Goal: Task Accomplishment & Management: Complete application form

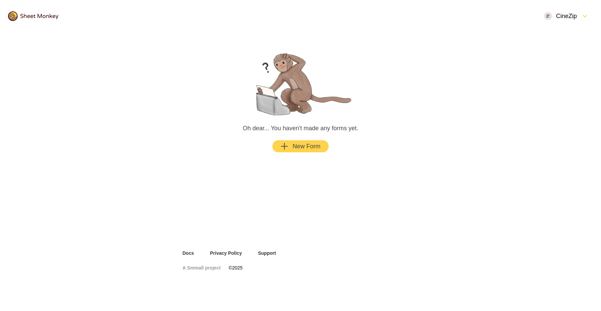
click at [309, 149] on div "New Form" at bounding box center [300, 146] width 40 height 8
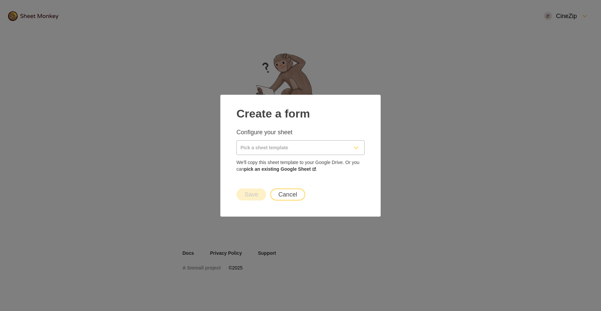
click at [294, 146] on input "Pick a sheet template" at bounding box center [292, 148] width 111 height 14
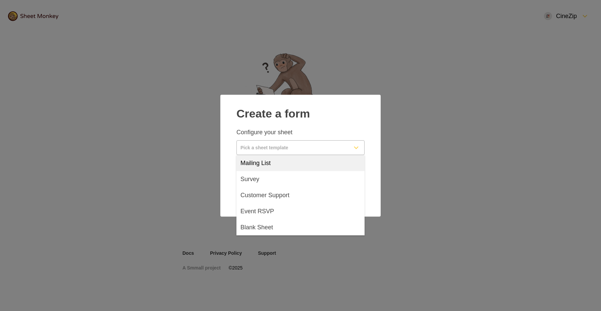
click at [287, 160] on div "Mailing List" at bounding box center [300, 163] width 128 height 16
type input "Mailing List"
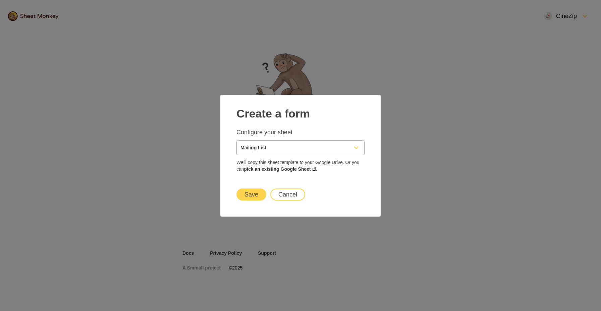
drag, startPoint x: 249, startPoint y: 197, endPoint x: 259, endPoint y: 199, distance: 10.4
click at [249, 197] on button "Save" at bounding box center [251, 195] width 30 height 12
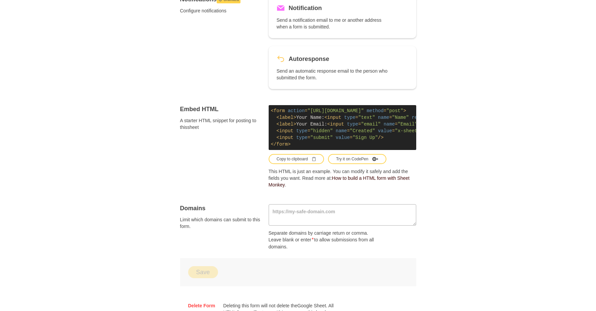
scroll to position [294, 0]
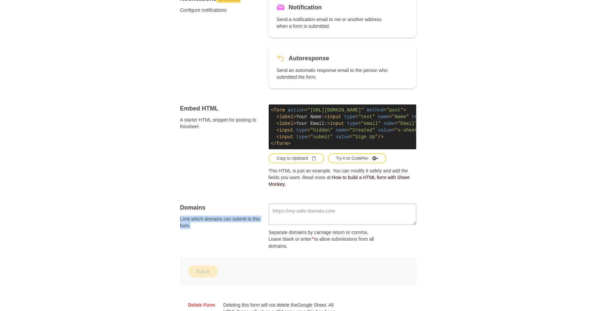
drag, startPoint x: 191, startPoint y: 231, endPoint x: 173, endPoint y: 222, distance: 19.6
click at [173, 222] on div "Forms Mailing List Submitted: 0 Linked Sheet This is the Google sheet where you…" at bounding box center [298, 43] width 268 height 608
drag, startPoint x: 201, startPoint y: 229, endPoint x: 213, endPoint y: 232, distance: 13.1
click at [213, 232] on div "Forms Mailing List Submitted: 0 Linked Sheet This is the Google sheet where you…" at bounding box center [298, 43] width 268 height 608
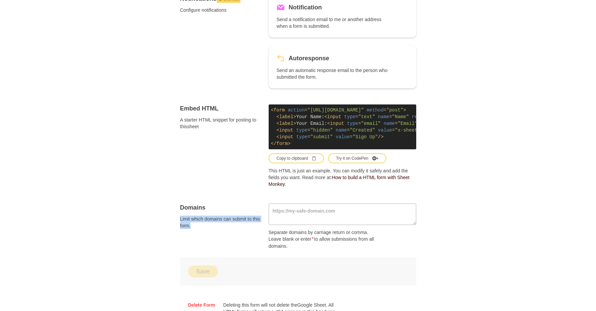
click at [213, 229] on span "Limit which domains can submit to this form." at bounding box center [220, 222] width 80 height 13
drag, startPoint x: 315, startPoint y: 247, endPoint x: 329, endPoint y: 251, distance: 14.9
click at [329, 250] on div "Domains Limit which domains can submit to this form. Separate domains by carria…" at bounding box center [298, 227] width 236 height 46
click at [329, 250] on p "Separate domains by carriage return or comma. Leave blank or enter * to allow s…" at bounding box center [324, 239] width 113 height 20
drag, startPoint x: 183, startPoint y: 224, endPoint x: 229, endPoint y: 230, distance: 46.0
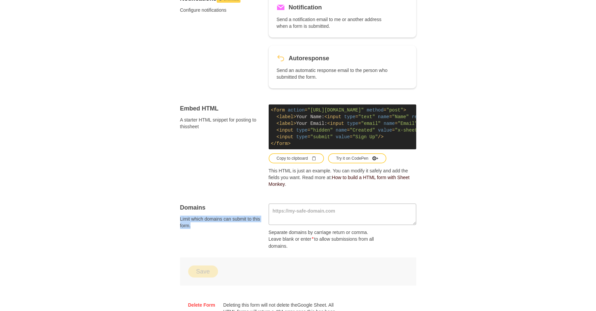
click at [229, 230] on div "Forms Mailing List Submitted: 0 Linked Sheet This is the Google sheet where you…" at bounding box center [298, 43] width 268 height 608
drag, startPoint x: 229, startPoint y: 230, endPoint x: 225, endPoint y: 230, distance: 4.0
click at [228, 229] on span "Limit which domains can submit to this form." at bounding box center [220, 222] width 80 height 13
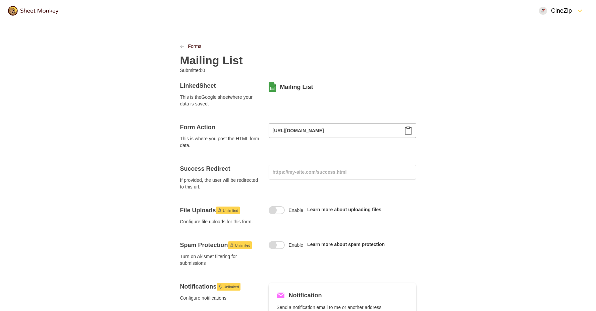
scroll to position [0, 0]
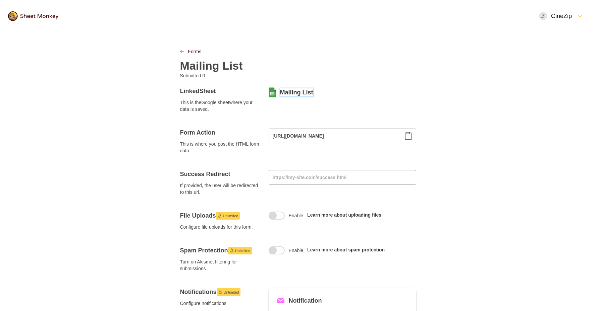
click at [294, 94] on link "Mailing List" at bounding box center [296, 92] width 33 height 8
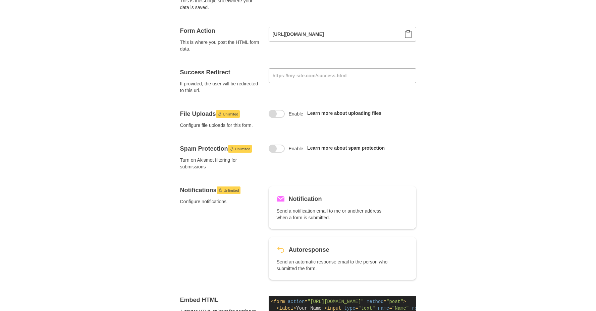
scroll to position [103, 0]
click at [285, 147] on label "Enable" at bounding box center [285, 148] width 35 height 8
click at [276, 144] on input "Enable" at bounding box center [276, 144] width 0 height 0
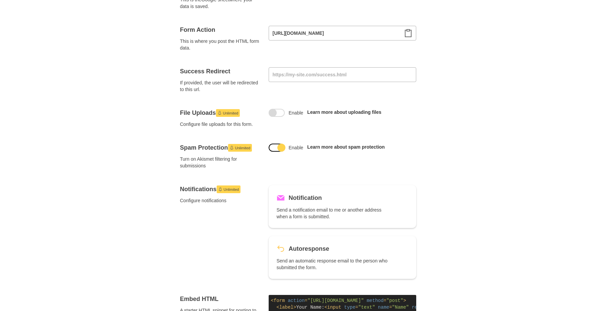
click at [279, 147] on span at bounding box center [281, 148] width 8 height 8
click at [276, 144] on input "Enable" at bounding box center [276, 144] width 0 height 0
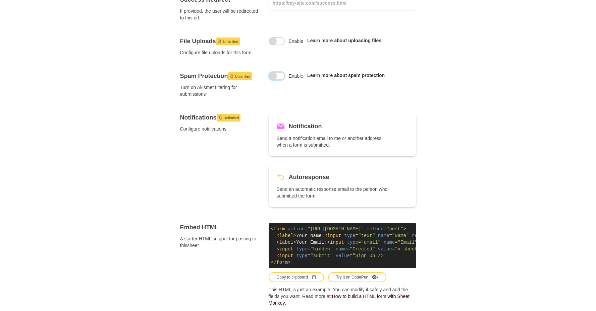
scroll to position [180, 0]
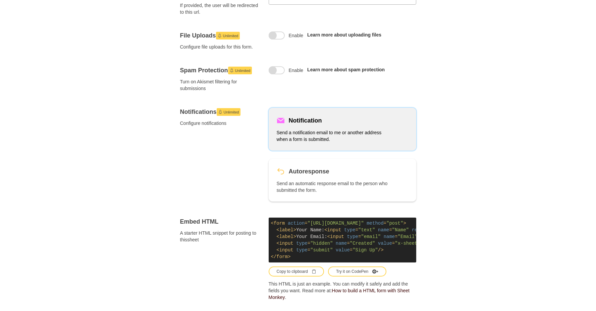
click at [327, 126] on div "Notification Send a notification email to me or another address when a form is …" at bounding box center [341, 129] width 131 height 27
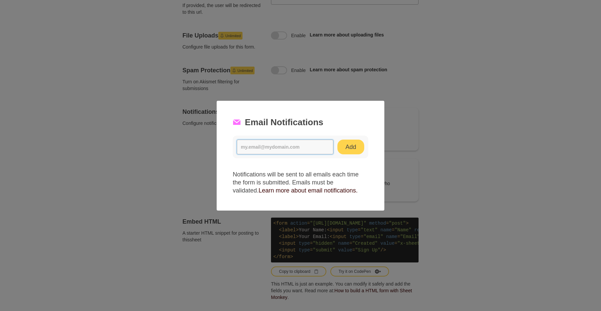
click at [311, 148] on input at bounding box center [285, 147] width 97 height 15
paste input "[EMAIL_ADDRESS][DOMAIN_NAME]"
type input "[EMAIL_ADDRESS][DOMAIN_NAME]"
click at [346, 150] on button "Add" at bounding box center [350, 147] width 27 height 15
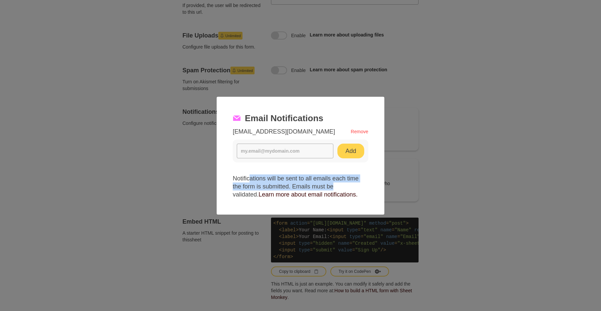
drag, startPoint x: 346, startPoint y: 187, endPoint x: 248, endPoint y: 179, distance: 98.6
click at [248, 179] on p "Notifications will be sent to all emails each time the form is submitted. Email…" at bounding box center [300, 187] width 135 height 24
drag, startPoint x: 239, startPoint y: 178, endPoint x: 283, endPoint y: 184, distance: 44.0
click at [283, 184] on p "Notifications will be sent to all emails each time the form is submitted. Email…" at bounding box center [300, 187] width 135 height 24
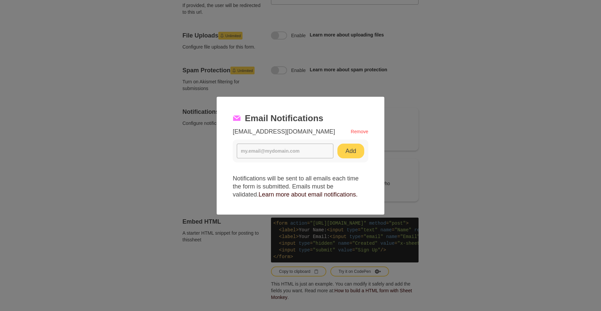
click at [283, 184] on p "Notifications will be sent to all emails each time the form is submitted. Email…" at bounding box center [300, 187] width 135 height 24
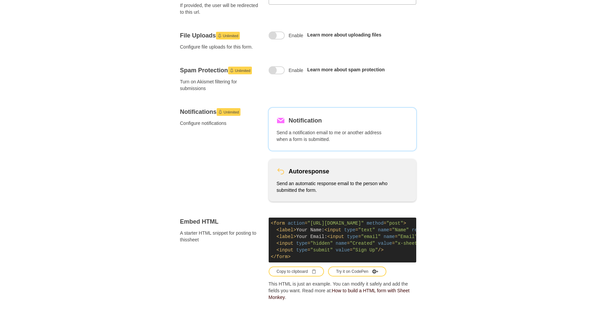
click at [383, 176] on div "Autoresponse Send an automatic response email to the person who submitted the f…" at bounding box center [341, 180] width 131 height 27
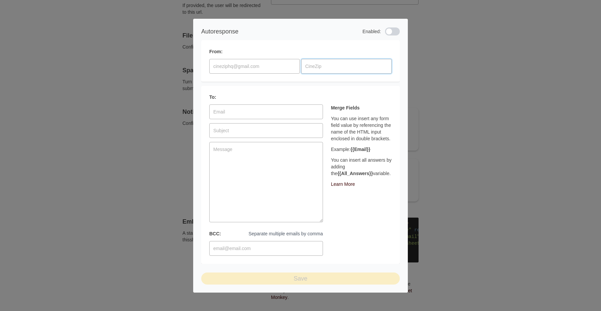
click at [331, 66] on input at bounding box center [346, 66] width 90 height 15
paste input "HQ Media"
type input "CineZip HQ Media"
click at [263, 62] on input at bounding box center [254, 66] width 90 height 15
paste input "[EMAIL_ADDRESS][DOMAIN_NAME]"
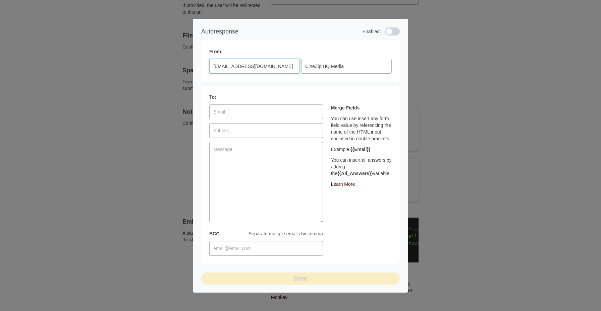
type input "[EMAIL_ADDRESS][DOMAIN_NAME]"
click at [391, 30] on div at bounding box center [392, 31] width 15 height 8
click at [385, 31] on input "checkbox" at bounding box center [384, 31] width 0 height 0
checkbox input "true"
click at [295, 251] on input "BCC: Separate multiple emails by comma" at bounding box center [266, 248] width 114 height 15
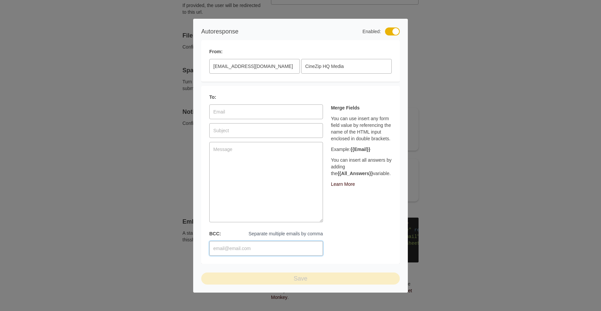
paste input "[EMAIL_ADDRESS][DOMAIN_NAME]"
type input "[EMAIL_ADDRESS][DOMAIN_NAME]"
click at [345, 248] on div "Merge Fields You can use insert any form field value by referencing the name of…" at bounding box center [361, 180] width 61 height 151
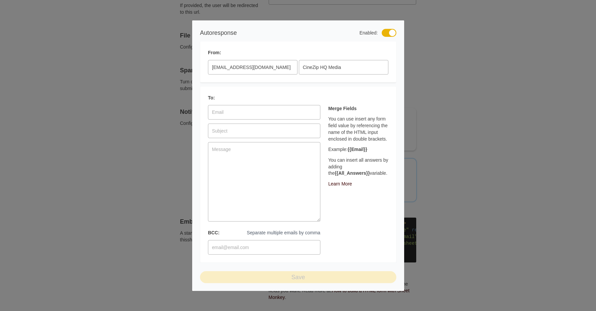
drag, startPoint x: 452, startPoint y: 54, endPoint x: 437, endPoint y: 49, distance: 16.4
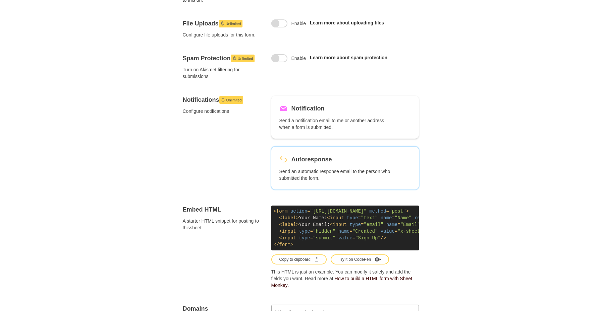
scroll to position [195, 0]
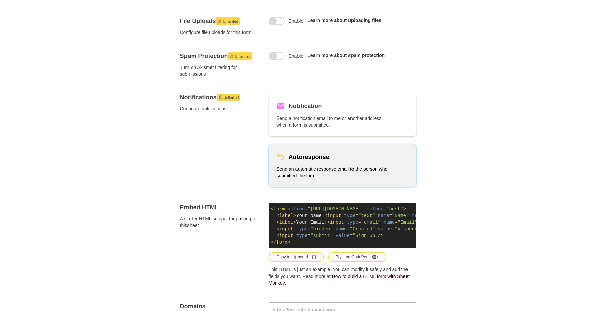
click at [391, 171] on div "Autoresponse Send an automatic response email to the person who submitted the f…" at bounding box center [341, 165] width 131 height 27
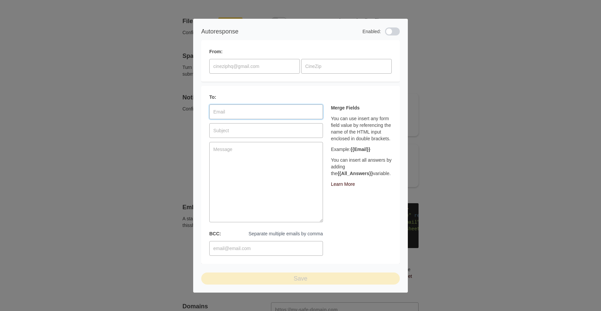
click at [246, 106] on input at bounding box center [266, 112] width 114 height 15
click at [269, 87] on div "To: BCC: Separate multiple emails by comma Merge Fields You can use insert any …" at bounding box center [300, 175] width 198 height 178
click at [262, 123] on input at bounding box center [266, 130] width 114 height 15
click at [268, 156] on textarea at bounding box center [266, 182] width 114 height 80
click at [390, 28] on div at bounding box center [392, 31] width 15 height 8
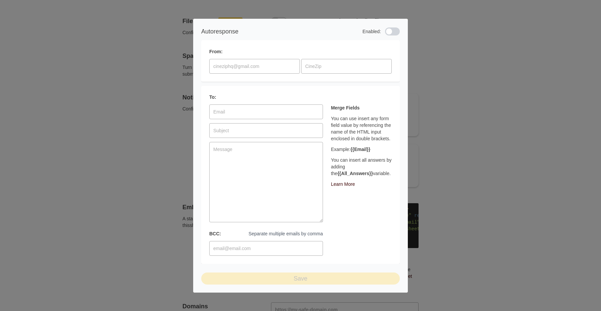
click at [385, 31] on input "checkbox" at bounding box center [384, 31] width 0 height 0
checkbox input "true"
click at [353, 59] on input at bounding box center [346, 66] width 90 height 15
click at [265, 66] on input at bounding box center [254, 66] width 90 height 15
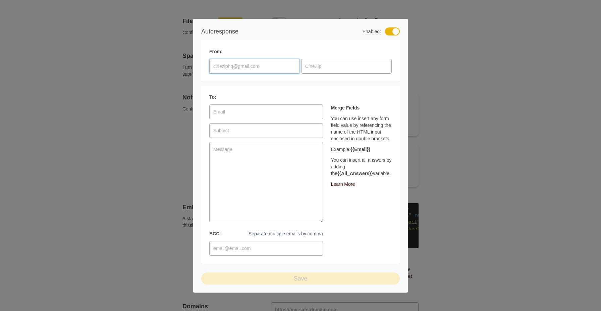
paste input "[EMAIL_ADDRESS][DOMAIN_NAME]"
type input "[EMAIL_ADDRESS][DOMAIN_NAME]"
drag, startPoint x: 318, startPoint y: 64, endPoint x: 346, endPoint y: 75, distance: 30.0
click at [318, 64] on input at bounding box center [346, 66] width 90 height 15
type input "CineZip HQ Media"
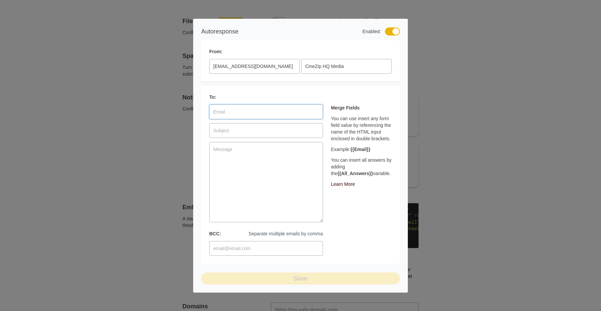
click at [295, 109] on input at bounding box center [266, 112] width 114 height 15
type input "≈ƒbzdf"
drag, startPoint x: 284, startPoint y: 126, endPoint x: 283, endPoint y: 132, distance: 5.5
click at [284, 126] on input "zd" at bounding box center [266, 130] width 114 height 15
type input "zdfghxfgj"
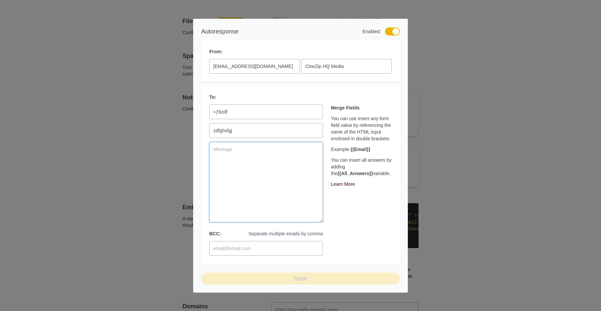
click at [285, 158] on textarea at bounding box center [266, 182] width 114 height 80
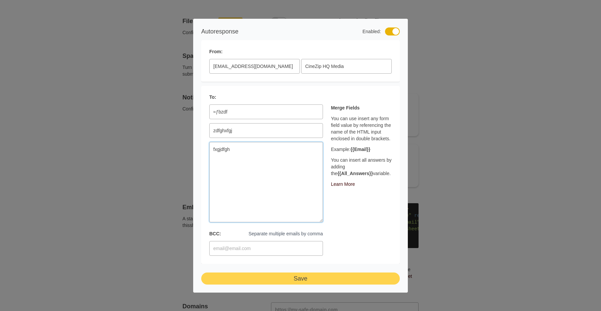
type textarea "fxgjdfghj"
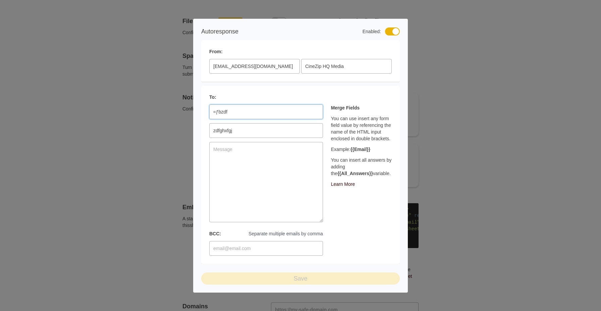
drag, startPoint x: 235, startPoint y: 106, endPoint x: 204, endPoint y: 104, distance: 31.2
click at [204, 104] on div "To: ≈ƒbzdf zdfghxfgj BCC: Separate multiple emails by comma Merge Fields You ca…" at bounding box center [300, 175] width 198 height 178
drag, startPoint x: 246, startPoint y: 131, endPoint x: 197, endPoint y: 131, distance: 48.6
click at [197, 131] on div "Autoresponse Enabled: From: [EMAIL_ADDRESS][DOMAIN_NAME] CineZip HQ Media To: z…" at bounding box center [300, 156] width 214 height 274
click at [231, 168] on textarea at bounding box center [266, 182] width 114 height 80
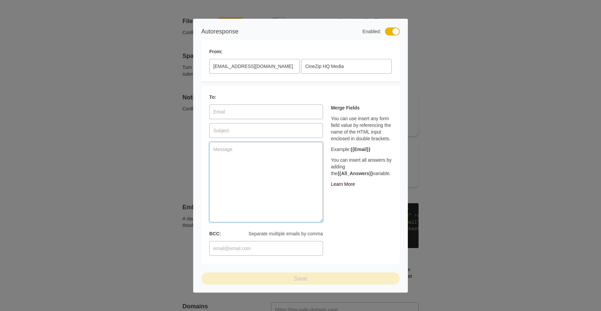
paste textarea "Hi {{name}}, Thanks for subscribing to CineZip — your weekly zip of the cinema …"
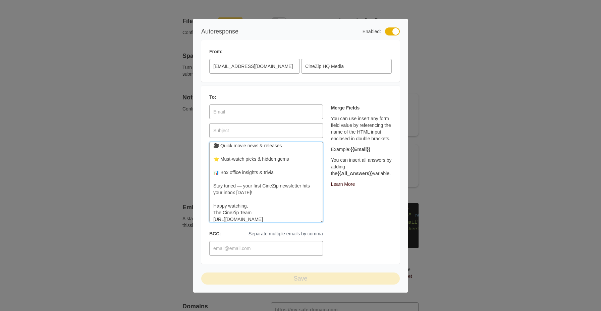
scroll to position [0, 0]
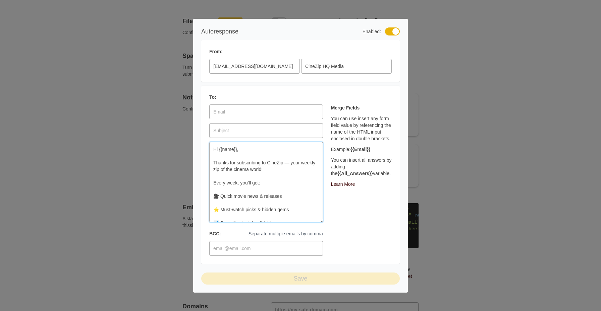
click at [284, 163] on textarea "Hi {{name}}, Thanks for subscribing to CineZip — your weekly zip of the cinema …" at bounding box center [266, 182] width 114 height 80
paste textarea "<!LOREMIP dolo> <sita cons="ad"> <elit> <sedd eiusmod="TEM-9"> <inci utla="etdo…"
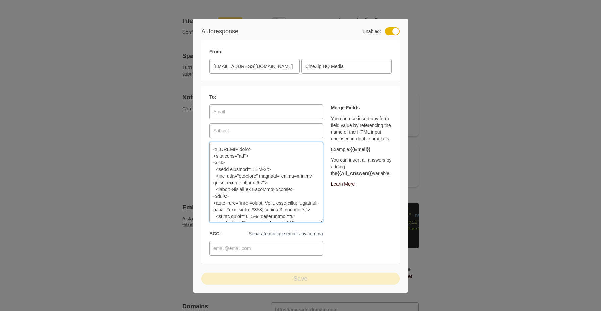
type textarea "<!LOREMIP dolo> <sita cons="ad"> <elit> <sedd eiusmod="TEM-9"> <inci utla="etdo…"
drag, startPoint x: 266, startPoint y: 64, endPoint x: 212, endPoint y: 61, distance: 54.4
click at [212, 61] on input "[EMAIL_ADDRESS][DOMAIN_NAME]" at bounding box center [254, 66] width 90 height 15
click at [273, 246] on input "BCC: Separate multiple emails by comma" at bounding box center [266, 248] width 114 height 15
paste input "[EMAIL_ADDRESS][DOMAIN_NAME]"
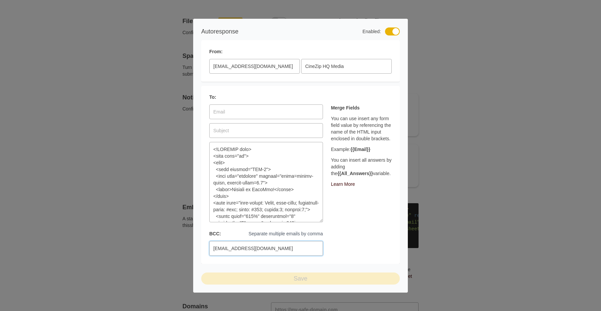
type input "[EMAIL_ADDRESS][DOMAIN_NAME]"
click at [349, 246] on div "Merge Fields You can use insert any form field value by referencing the name of…" at bounding box center [361, 180] width 61 height 151
click at [254, 107] on input at bounding box center [266, 112] width 114 height 15
drag, startPoint x: 369, startPoint y: 153, endPoint x: 349, endPoint y: 152, distance: 20.8
click at [349, 152] on p "Example: {{Email}}" at bounding box center [361, 149] width 61 height 7
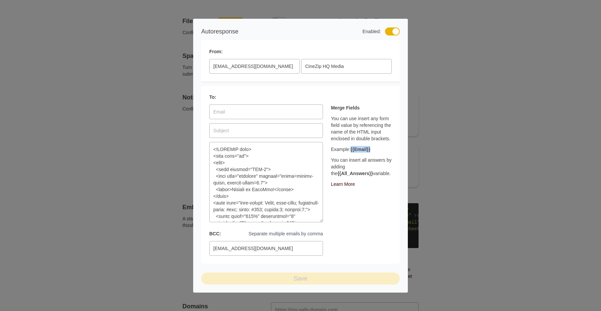
copy strong "{{Email}}"
click at [237, 109] on input at bounding box center [266, 112] width 114 height 15
paste input "{{Email}}"
type input "{{Email}}"
click at [244, 126] on input at bounding box center [266, 130] width 114 height 15
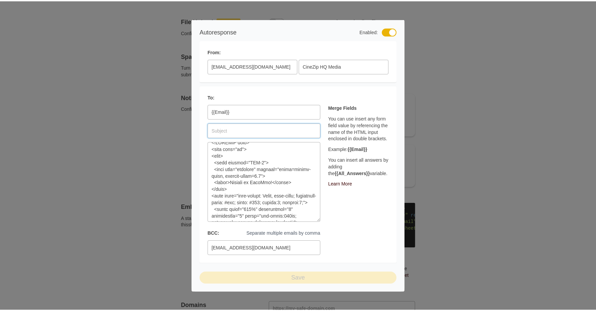
scroll to position [10, 0]
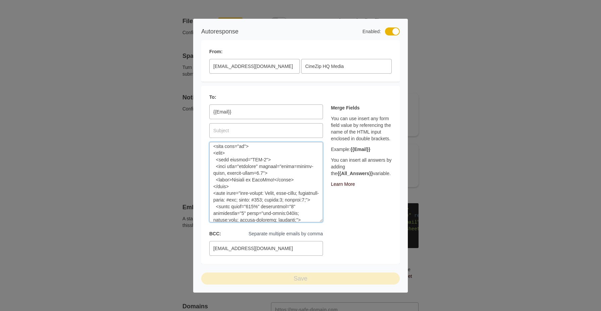
drag, startPoint x: 228, startPoint y: 184, endPoint x: 271, endPoint y: 185, distance: 43.3
click at [271, 185] on textarea at bounding box center [266, 182] width 114 height 80
drag, startPoint x: 254, startPoint y: 125, endPoint x: 298, endPoint y: 139, distance: 45.8
click at [257, 125] on input at bounding box center [266, 130] width 114 height 15
paste input "Welcome to CineZip!"
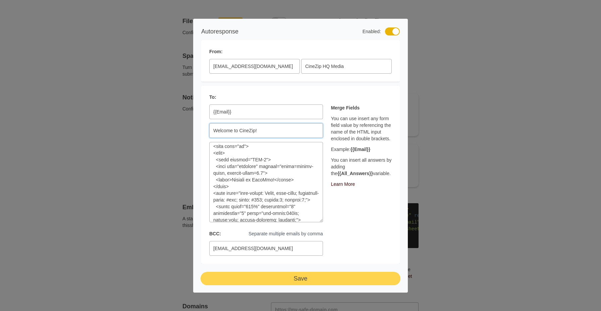
type input "Welcome to CineZip!"
click at [324, 283] on button "Save" at bounding box center [300, 279] width 198 height 12
click at [322, 281] on button "Save" at bounding box center [300, 279] width 198 height 12
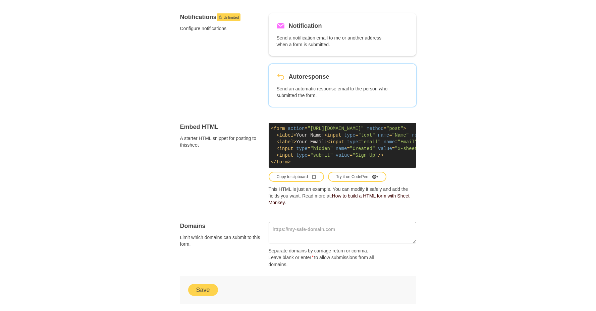
scroll to position [278, 0]
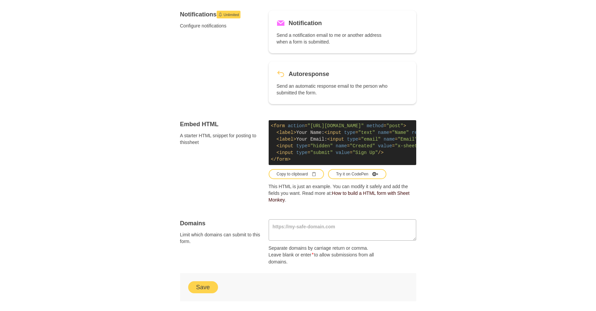
click at [304, 177] on div "Copy to clipboard" at bounding box center [295, 174] width 39 height 6
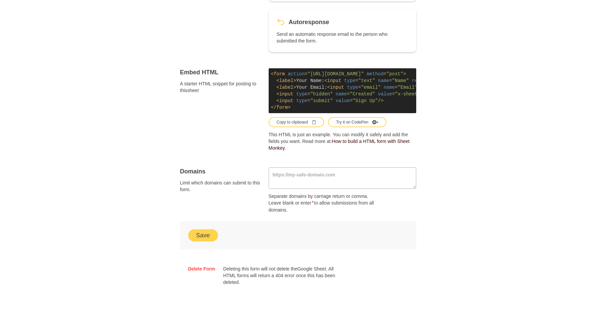
scroll to position [371, 0]
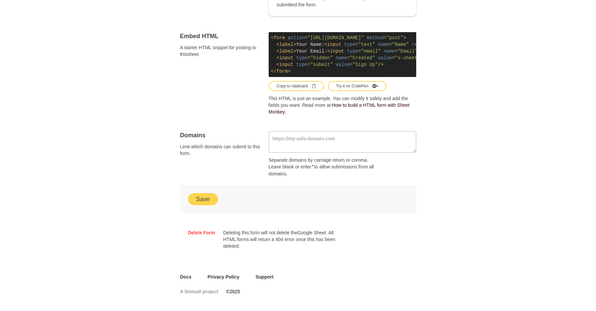
click at [211, 200] on button "Save" at bounding box center [203, 199] width 30 height 12
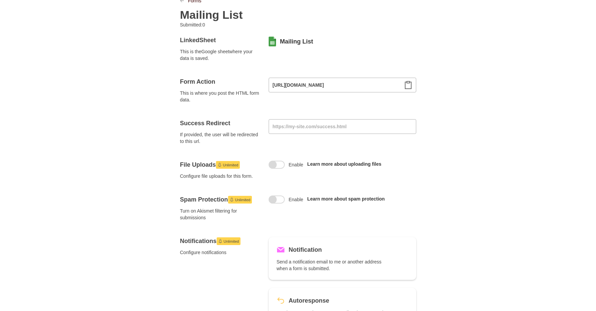
scroll to position [0, 0]
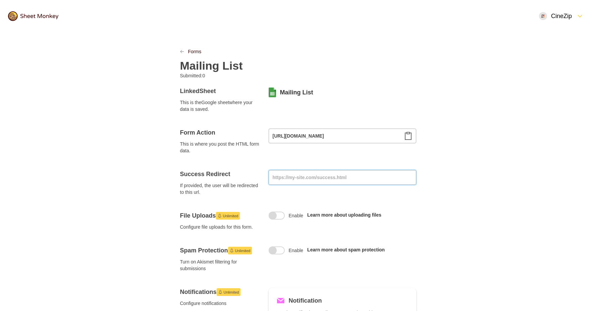
click at [308, 180] on input at bounding box center [341, 177] width 147 height 15
paste input "[URL][DOMAIN_NAME]"
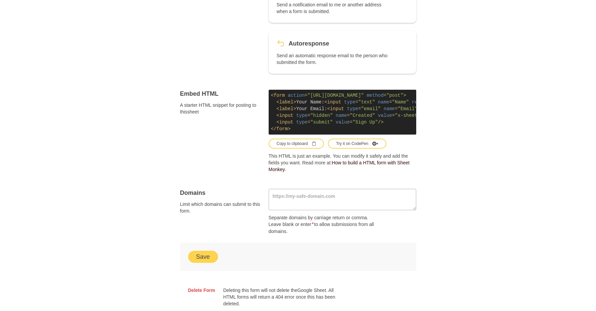
scroll to position [371, 0]
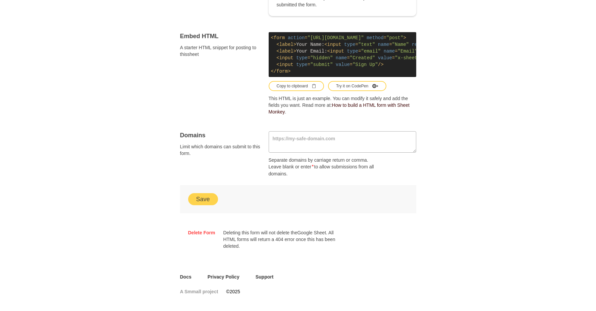
type input "[URL][DOMAIN_NAME]"
click at [202, 199] on button "Save" at bounding box center [203, 199] width 30 height 12
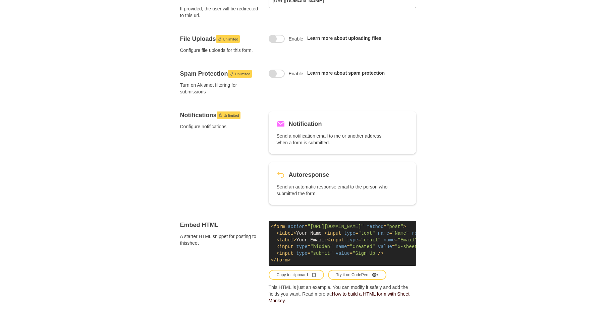
scroll to position [0, 0]
